Goal: Find specific page/section: Find specific page/section

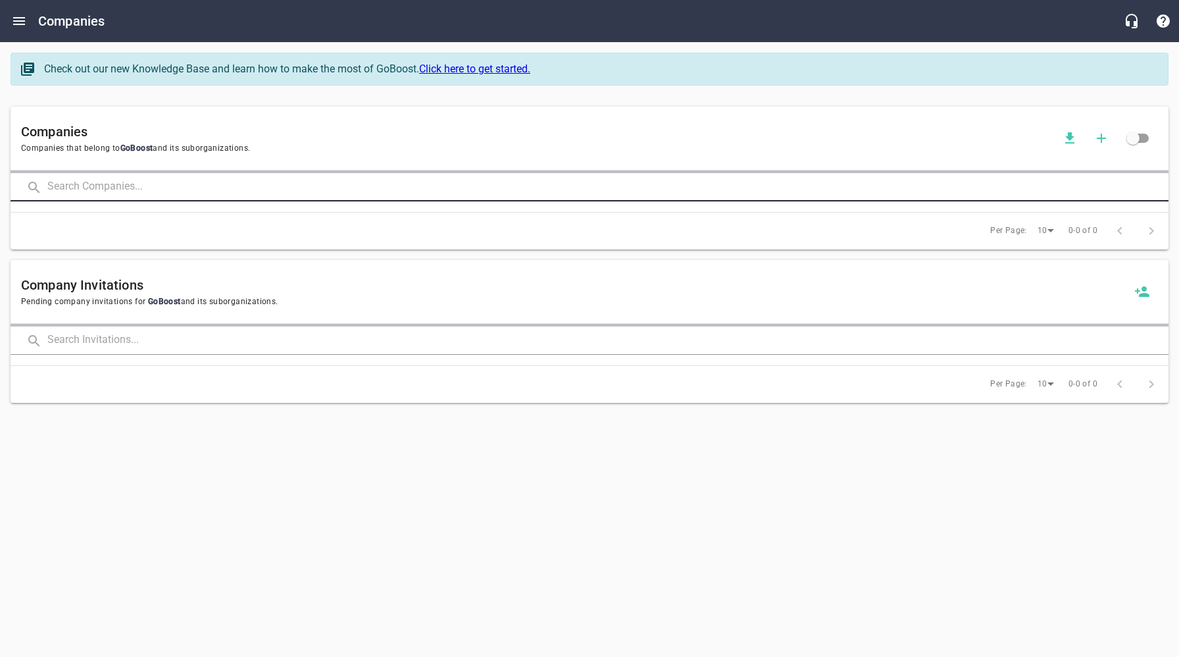
click at [165, 180] on input "text" at bounding box center [608, 187] width 1122 height 28
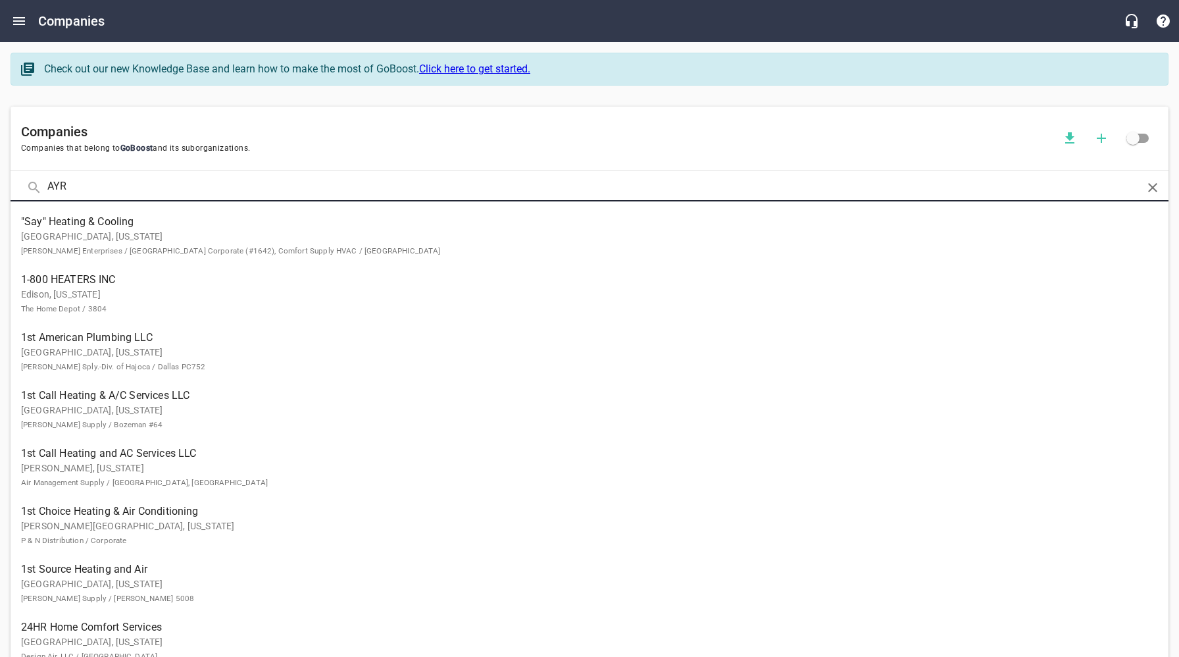
type input "AYR"
click button at bounding box center [0, 0] width 0 height 0
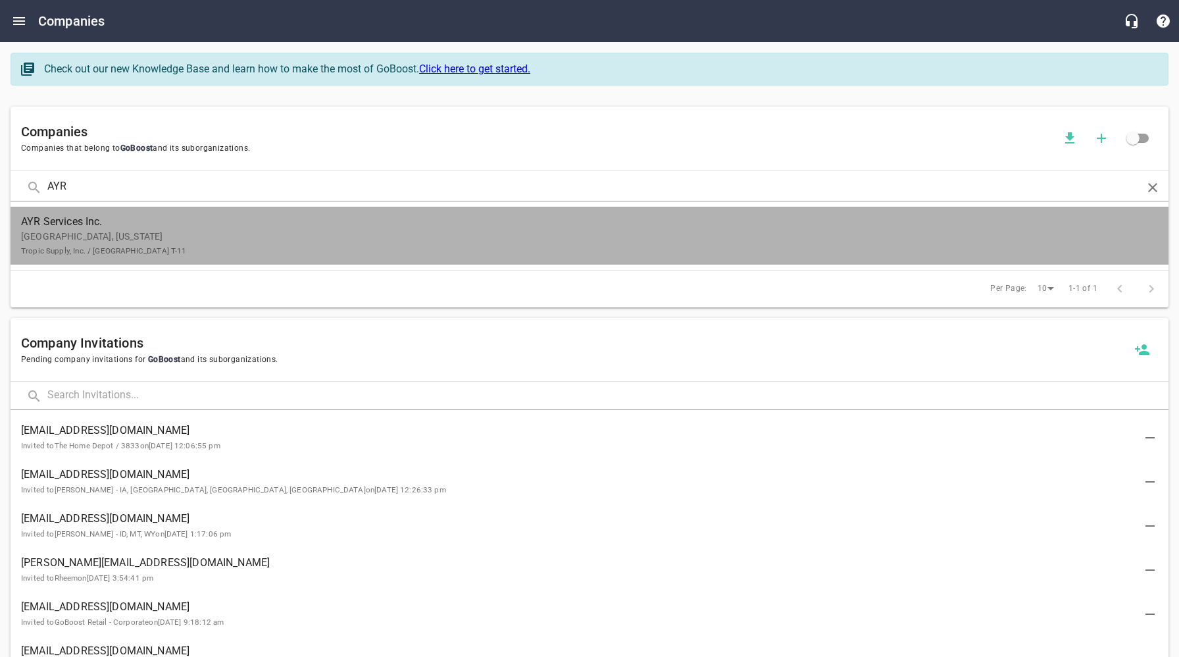
click at [153, 232] on p "[GEOGRAPHIC_DATA], [US_STATE] Tropic Supply, Inc. / [GEOGRAPHIC_DATA] T-11" at bounding box center [579, 244] width 1116 height 28
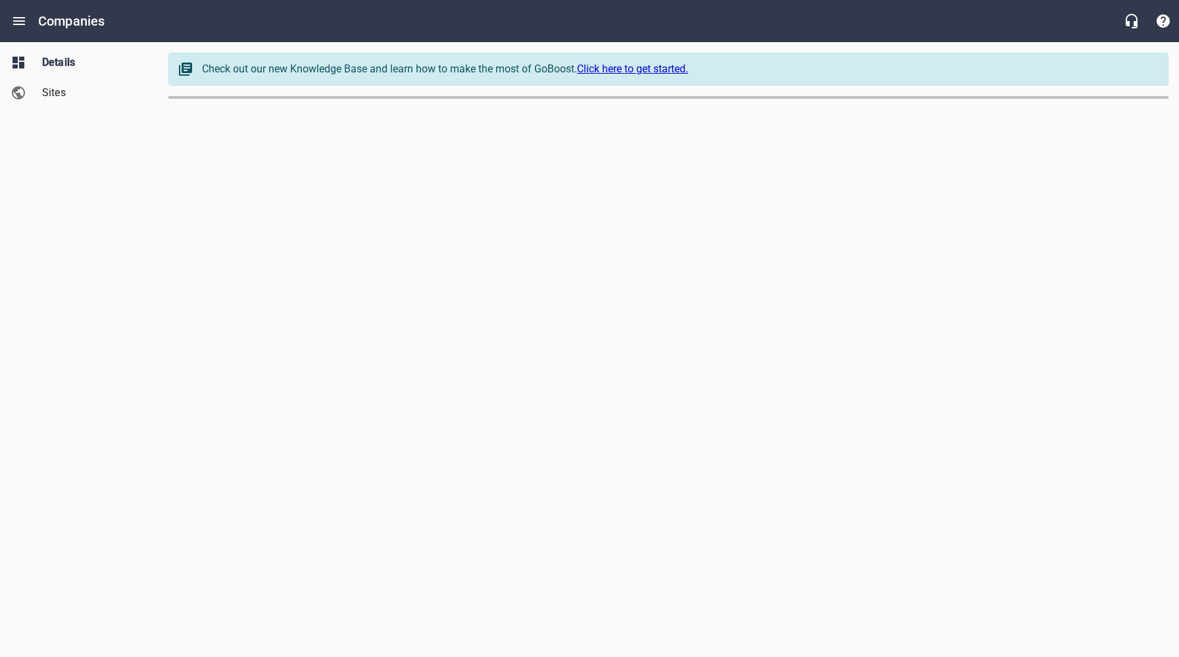
select select "[US_STATE]"
select select "63"
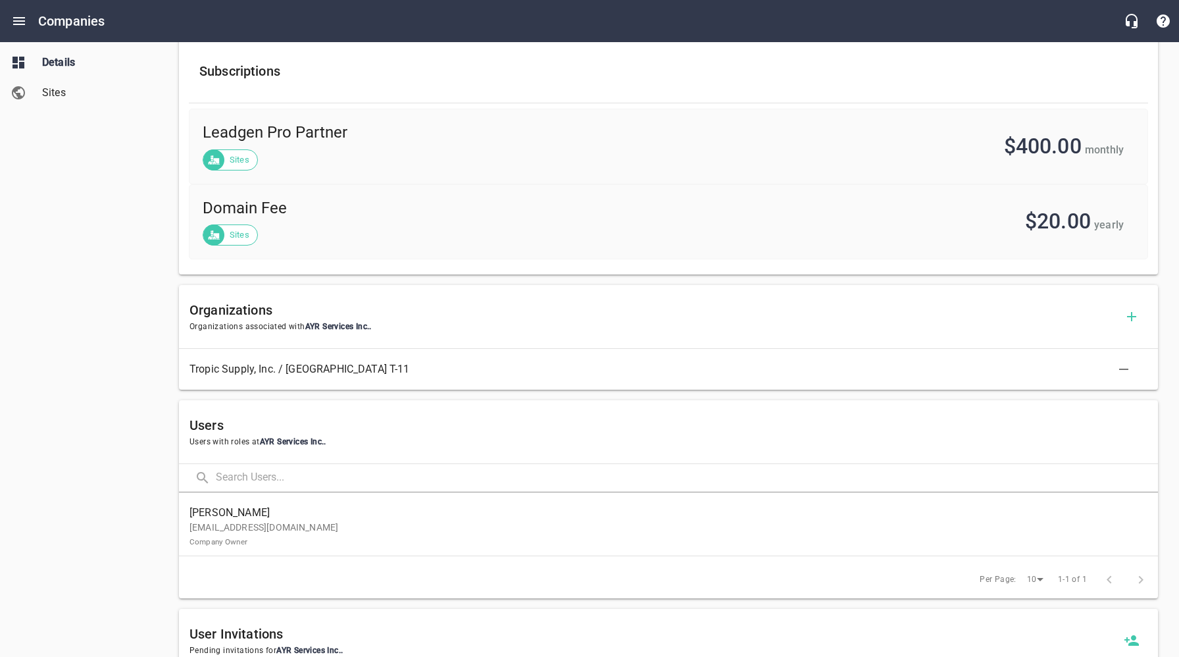
scroll to position [499, 0]
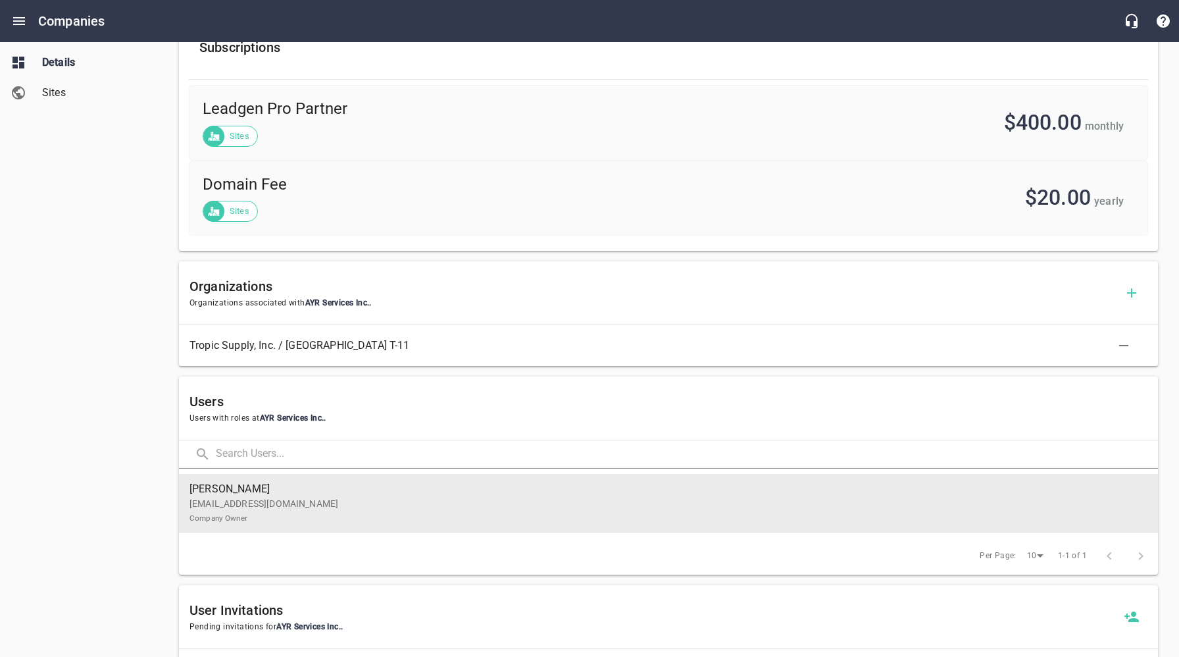
click at [258, 504] on p "[EMAIL_ADDRESS][DOMAIN_NAME] Company Owner" at bounding box center [664, 511] width 948 height 28
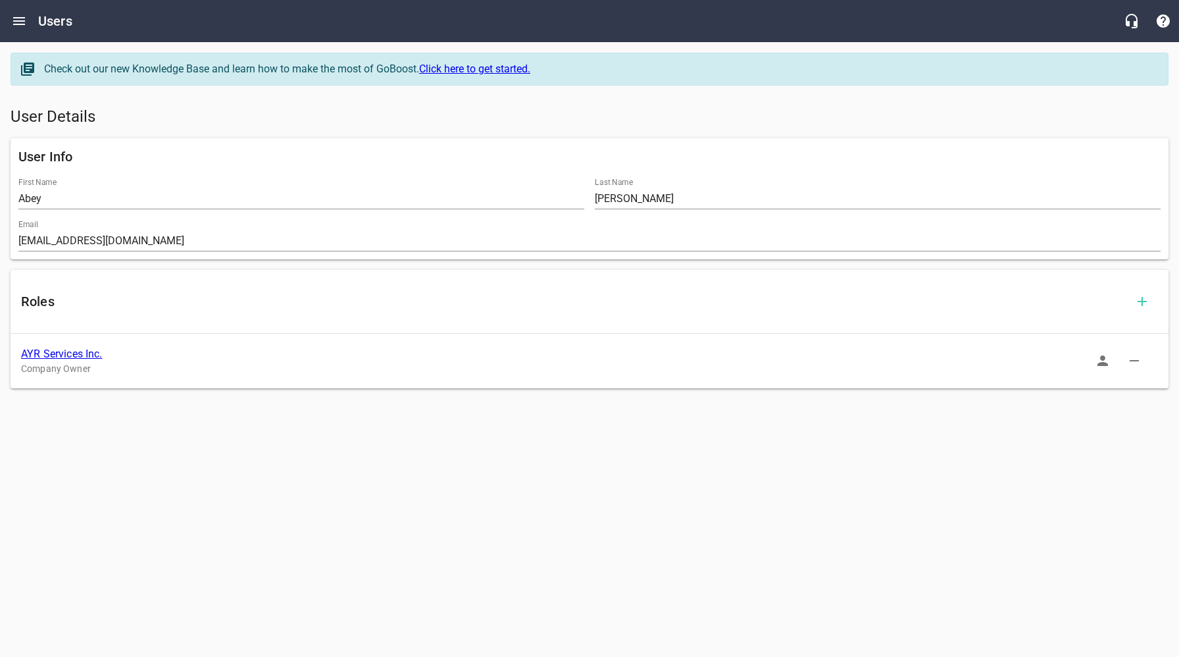
click at [1110, 363] on icon "button" at bounding box center [1103, 361] width 16 height 16
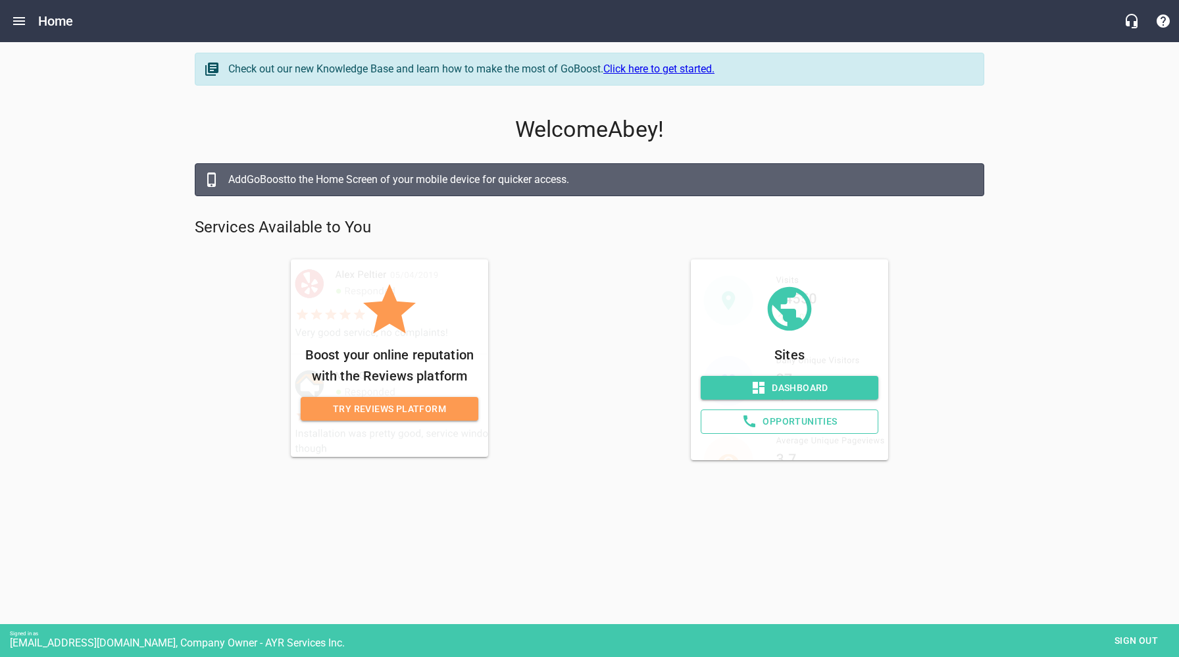
click at [813, 426] on span "Opportunities" at bounding box center [789, 421] width 155 height 16
